Goal: Transaction & Acquisition: Purchase product/service

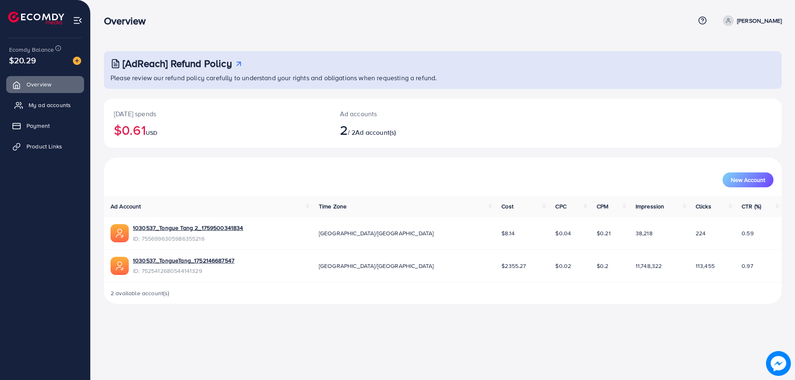
click at [50, 107] on span "My ad accounts" at bounding box center [50, 105] width 42 height 8
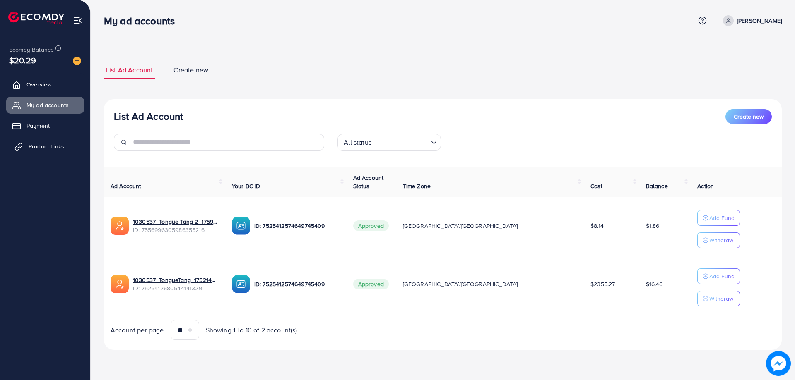
click at [51, 151] on link "Product Links" at bounding box center [45, 146] width 78 height 17
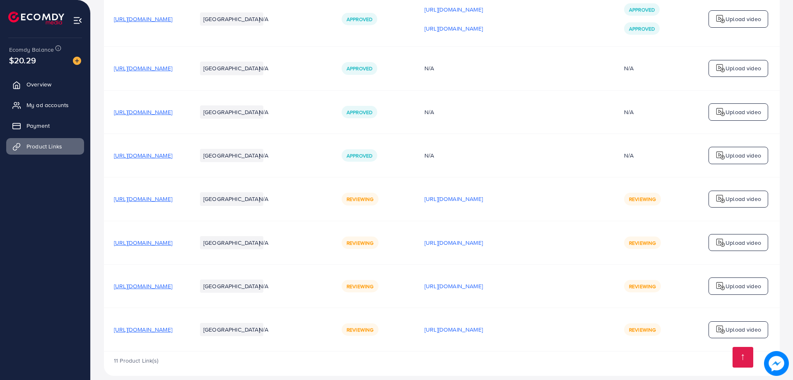
scroll to position [469, 0]
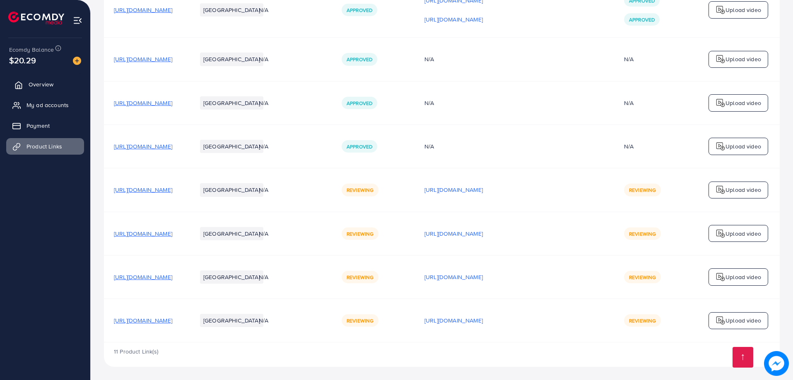
click at [40, 92] on link "Overview" at bounding box center [45, 84] width 78 height 17
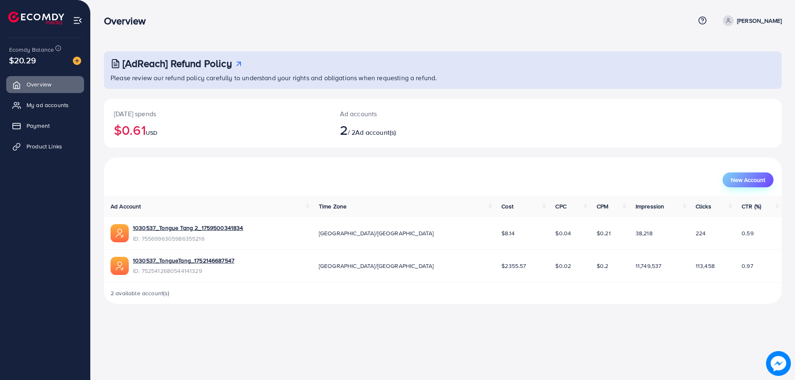
click at [740, 182] on span "New Account" at bounding box center [748, 180] width 34 height 6
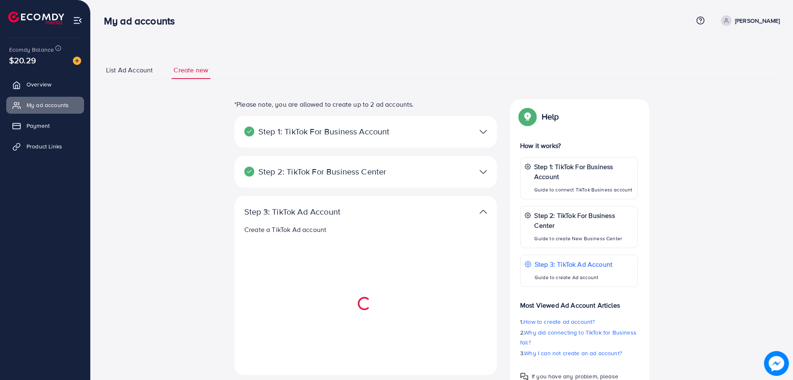
select select
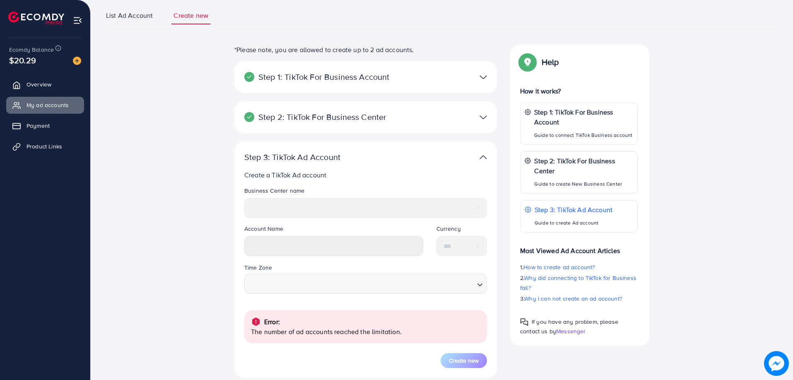
scroll to position [123, 0]
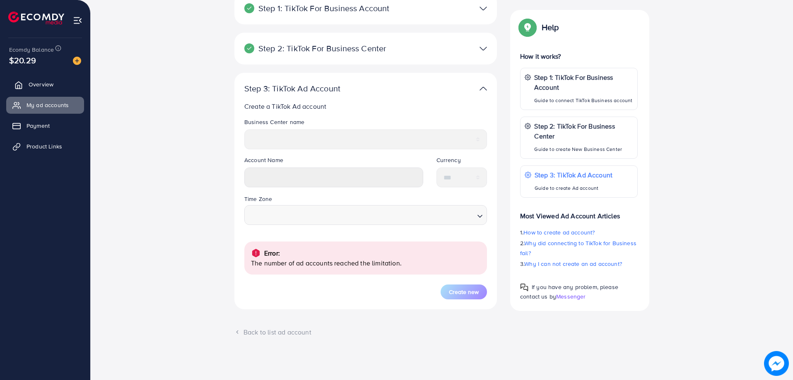
click at [45, 92] on link "Overview" at bounding box center [45, 84] width 78 height 17
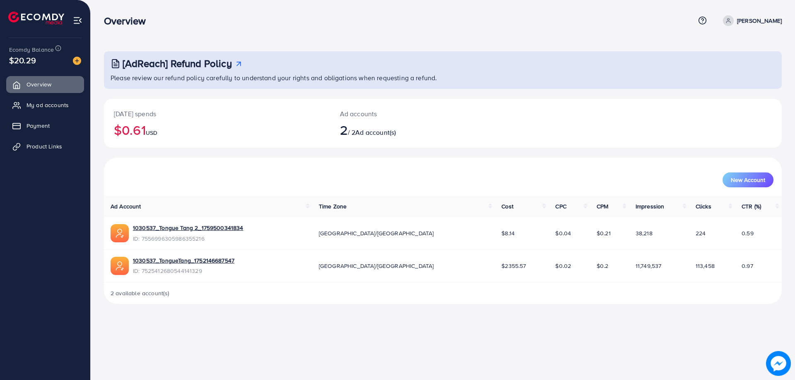
click at [200, 147] on div "[DATE] spends $0.61 USD" at bounding box center [217, 123] width 226 height 49
click at [42, 149] on span "Product Links" at bounding box center [47, 146] width 36 height 8
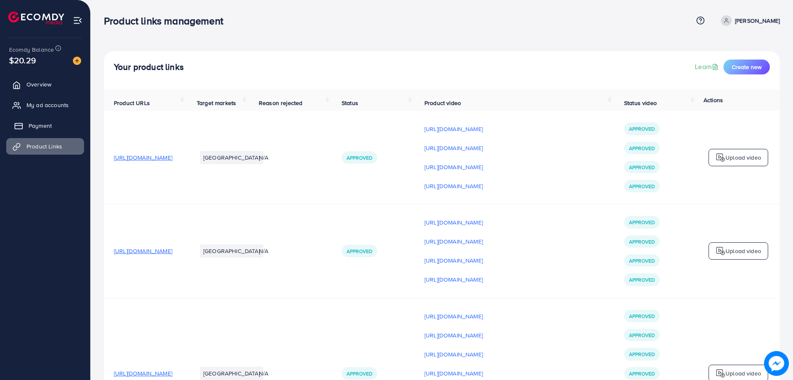
click at [40, 132] on link "Payment" at bounding box center [45, 126] width 78 height 17
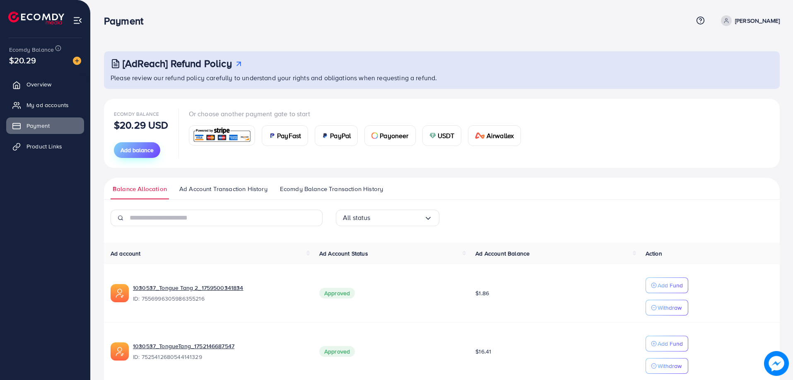
click at [121, 151] on span "Add balance" at bounding box center [136, 150] width 33 height 8
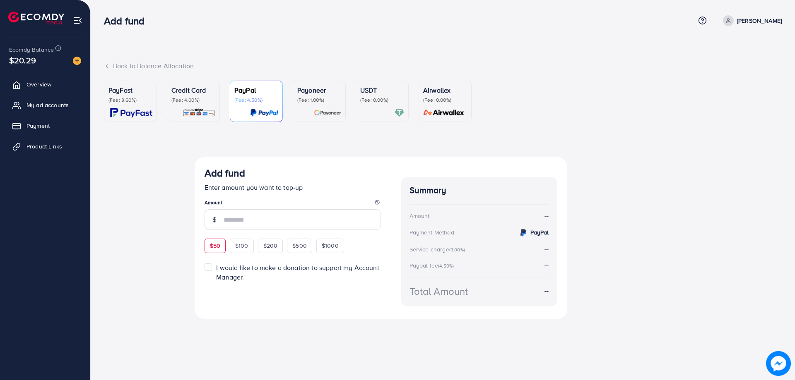
click at [220, 244] on span "$50" at bounding box center [215, 246] width 10 height 8
type input "**"
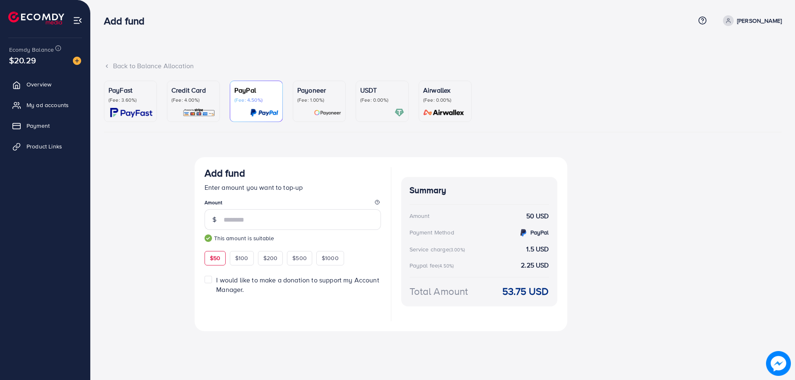
click at [144, 101] on p "(Fee: 3.60%)" at bounding box center [130, 100] width 44 height 7
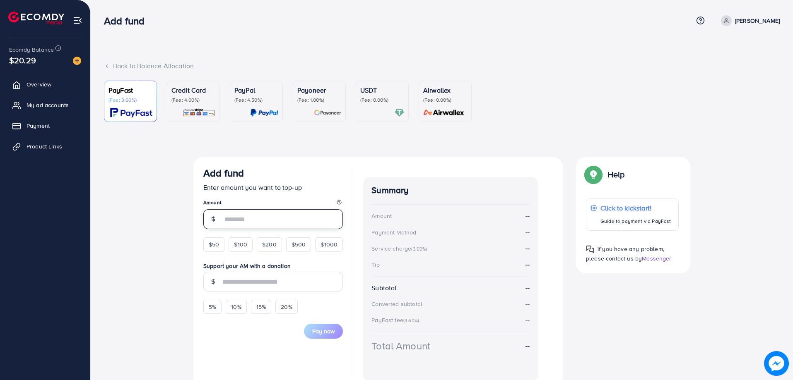
click at [250, 224] on input "number" at bounding box center [282, 219] width 120 height 20
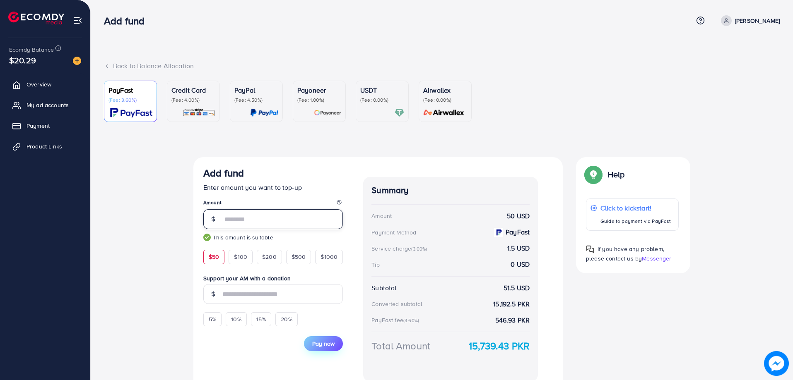
type input "**"
click at [317, 340] on span "Pay now" at bounding box center [323, 344] width 22 height 8
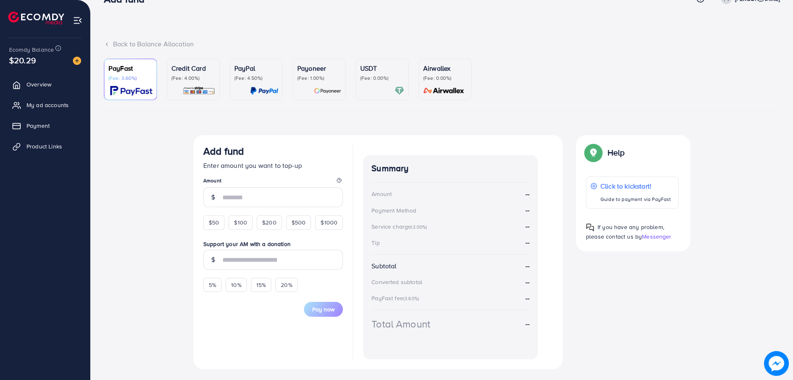
scroll to position [41, 0]
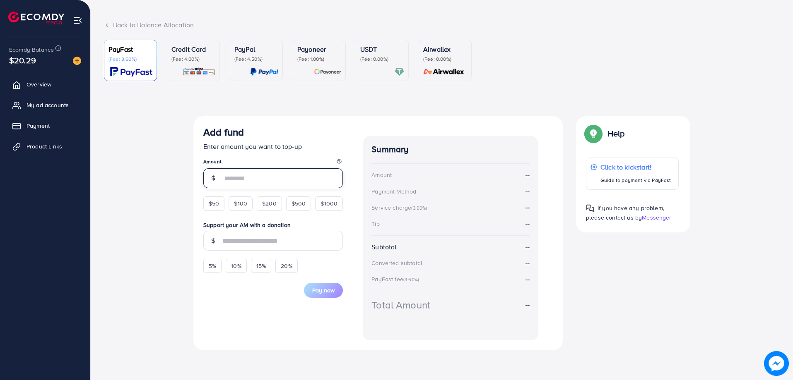
click at [246, 184] on input "number" at bounding box center [282, 178] width 120 height 20
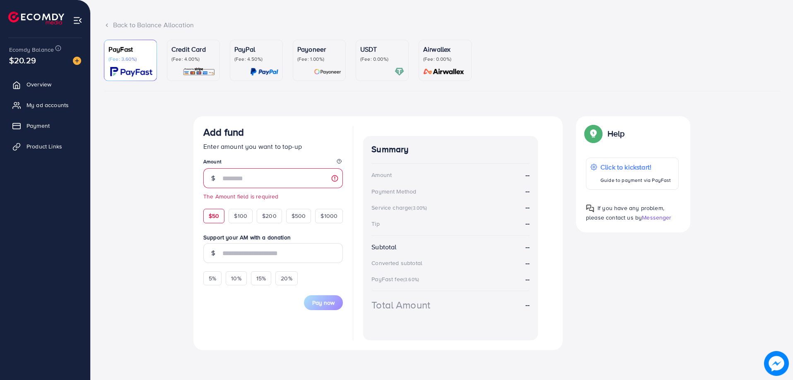
click at [214, 199] on form "Add fund Enter amount you want to top-up Amount The Amount field is required $5…" at bounding box center [272, 218] width 139 height 184
click at [227, 217] on div "$50 $100 $200 $500 $1000" at bounding box center [272, 214] width 139 height 18
click at [218, 215] on span "$50" at bounding box center [214, 216] width 10 height 8
type input "**"
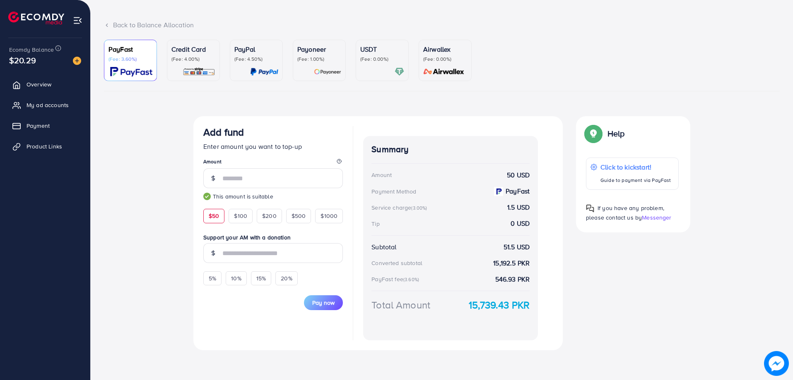
click at [162, 219] on div "Currency Code: Merchant ID: Merchant Name: Token: Success URL: Failure URL: Che…" at bounding box center [442, 236] width 676 height 241
click at [37, 105] on span "My ad accounts" at bounding box center [50, 105] width 42 height 8
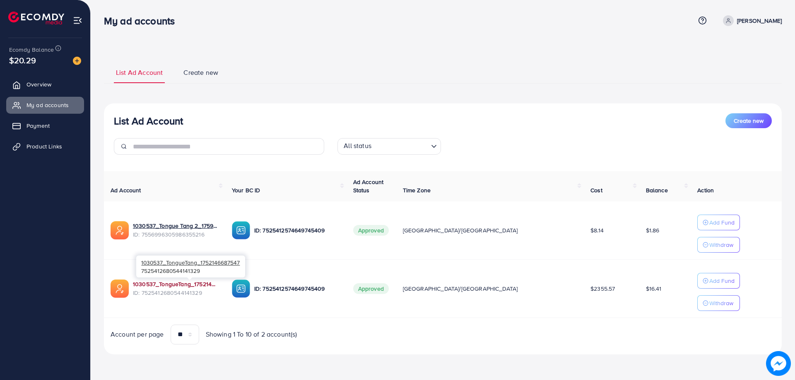
click at [204, 284] on link "1030537_TongueTang_1752146687547" at bounding box center [176, 284] width 86 height 8
